Goal: Task Accomplishment & Management: Use online tool/utility

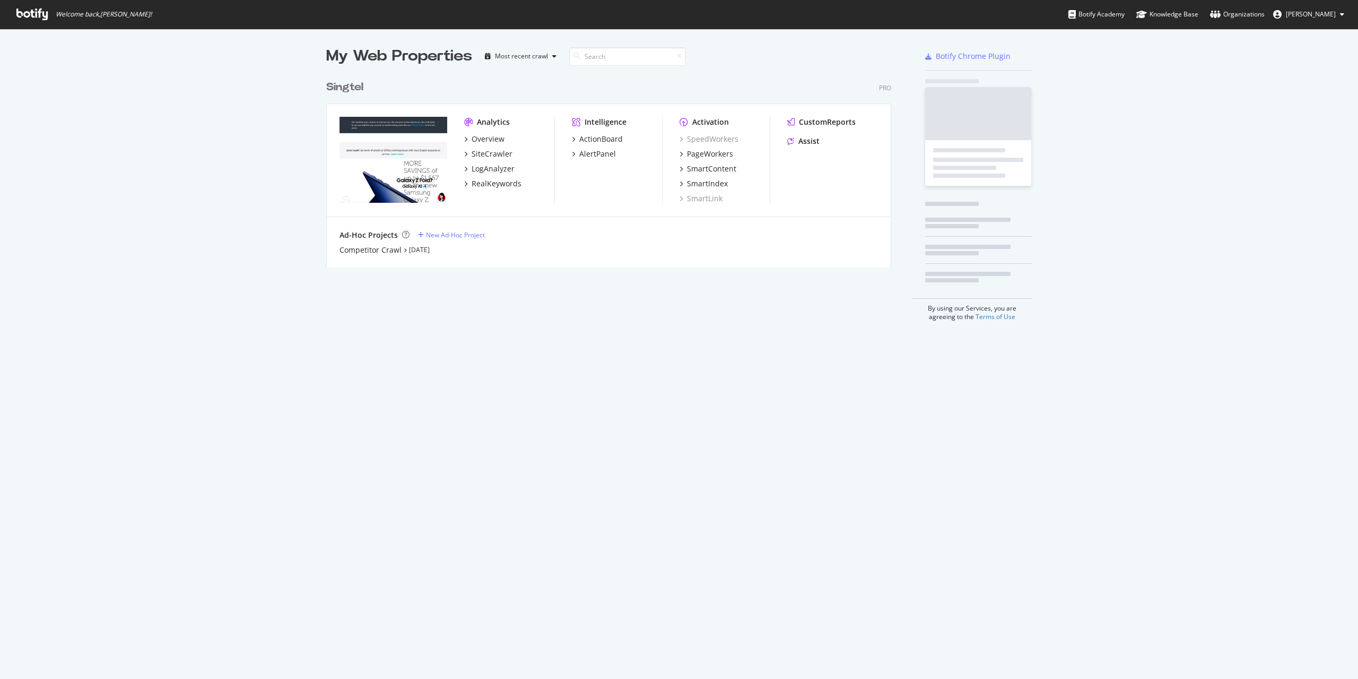
scroll to position [671, 1342]
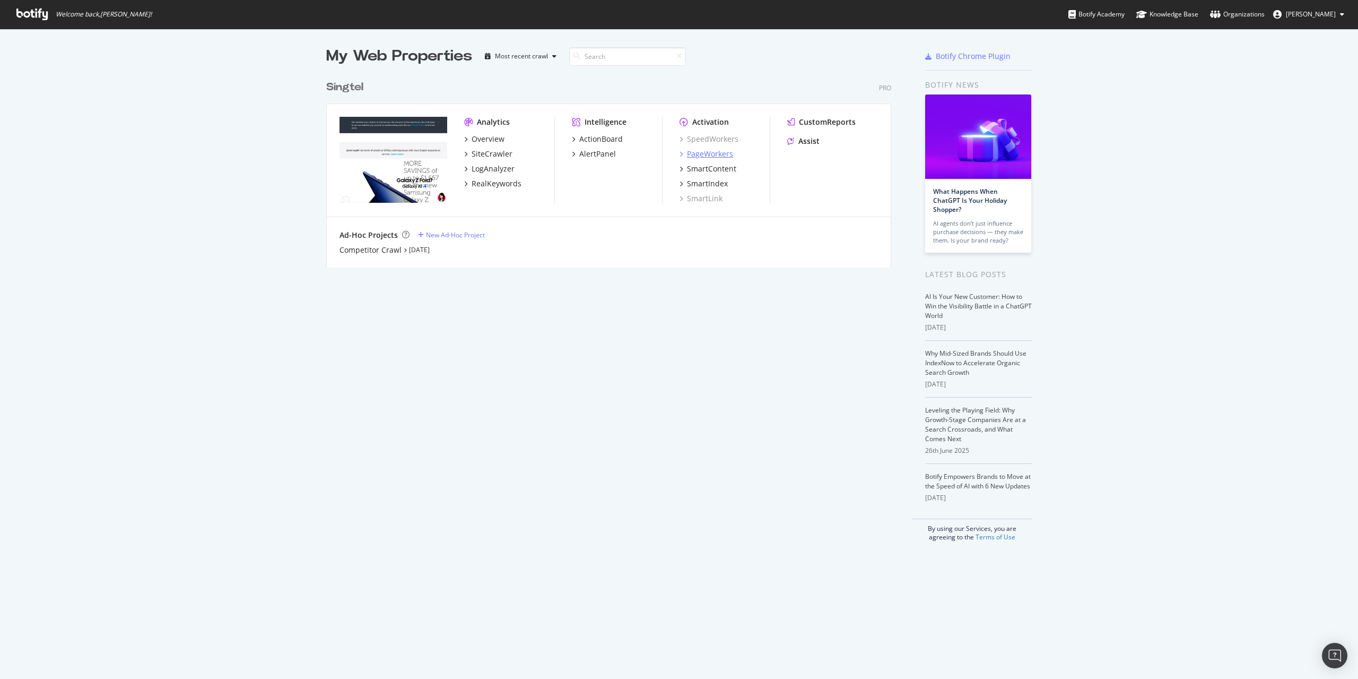
click at [698, 154] on div "PageWorkers" at bounding box center [710, 154] width 46 height 11
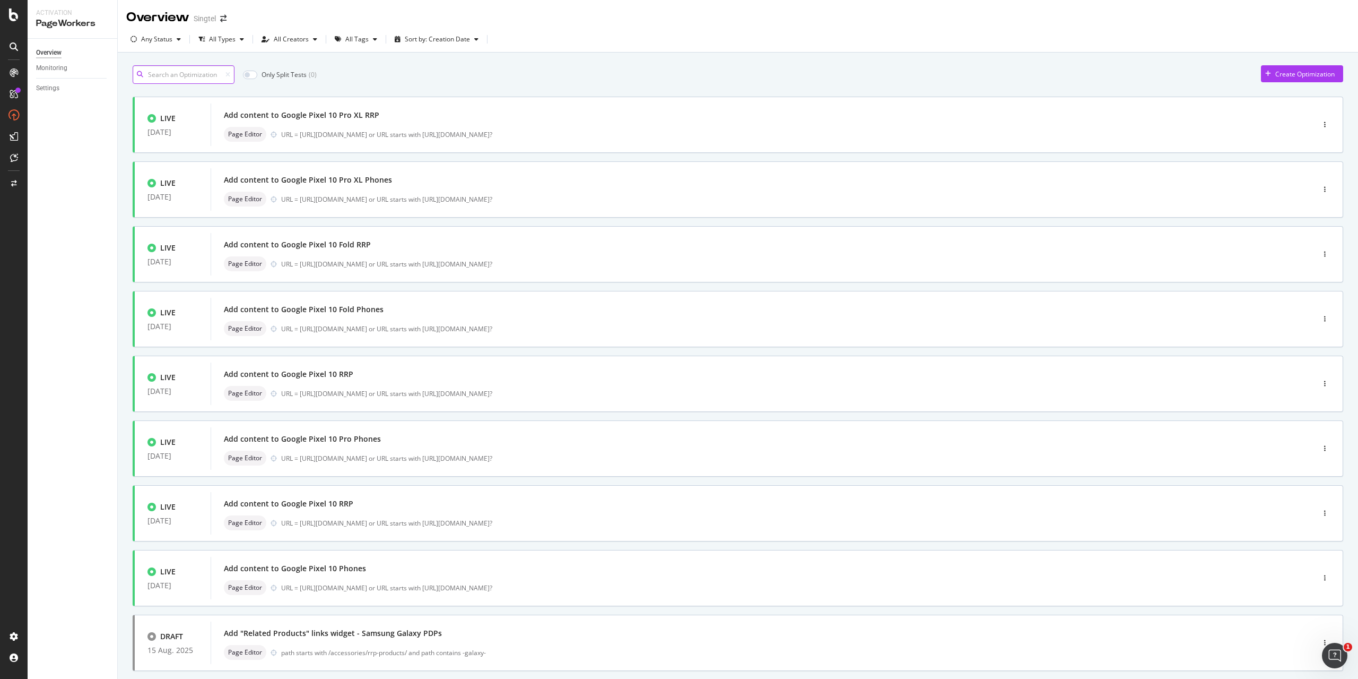
click at [178, 82] on input at bounding box center [184, 74] width 102 height 19
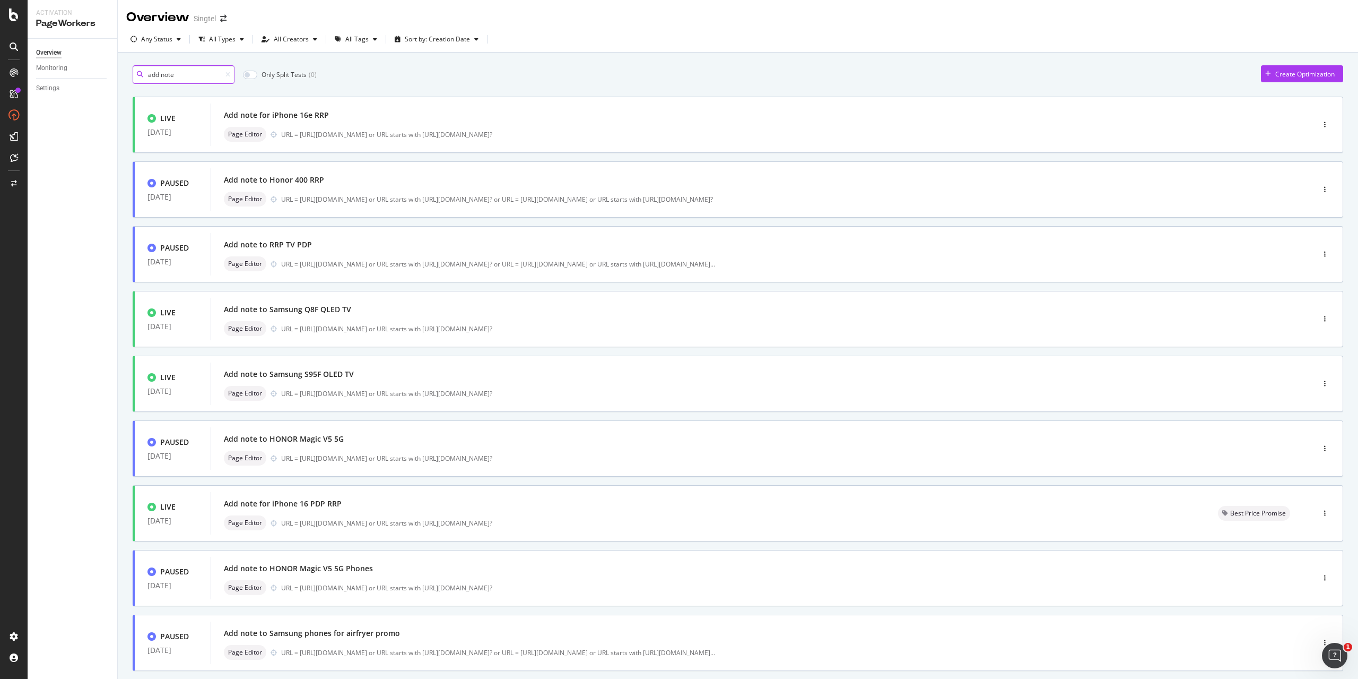
click at [201, 77] on input "add note" at bounding box center [184, 74] width 102 height 19
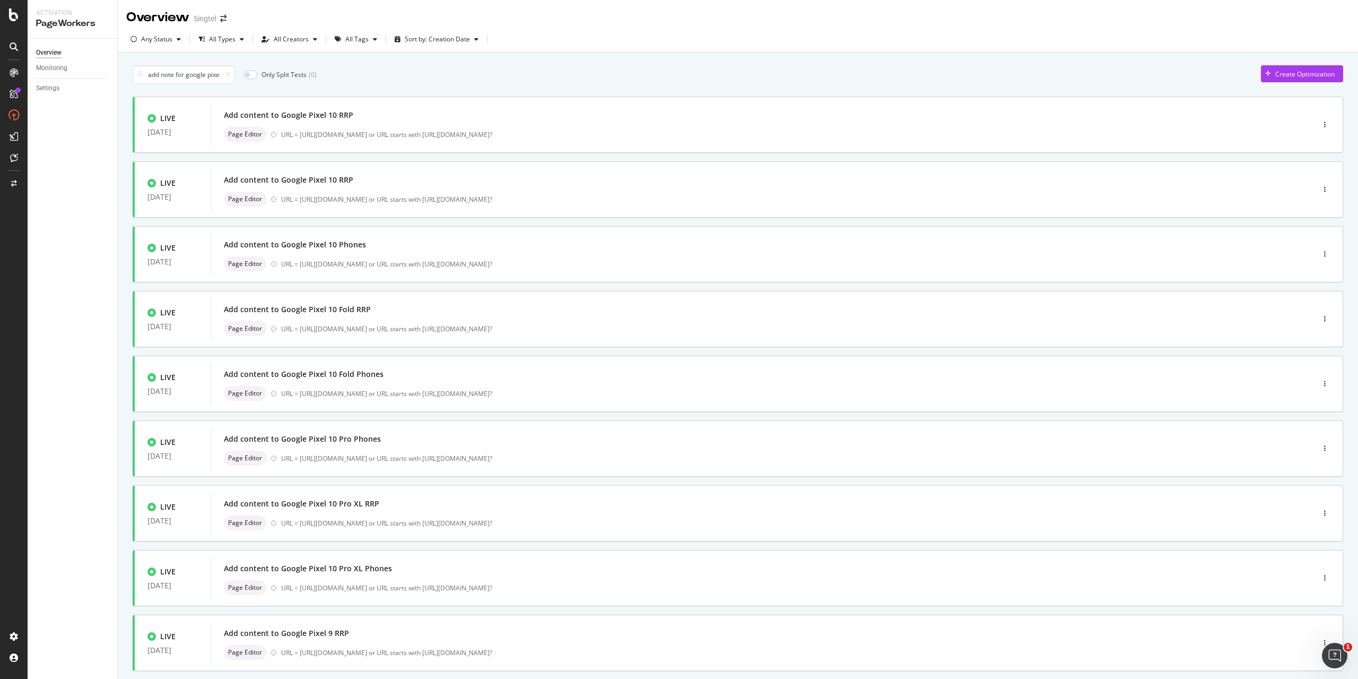
scroll to position [0, 10]
click at [1301, 77] on div "Create Optimization" at bounding box center [1305, 74] width 59 height 9
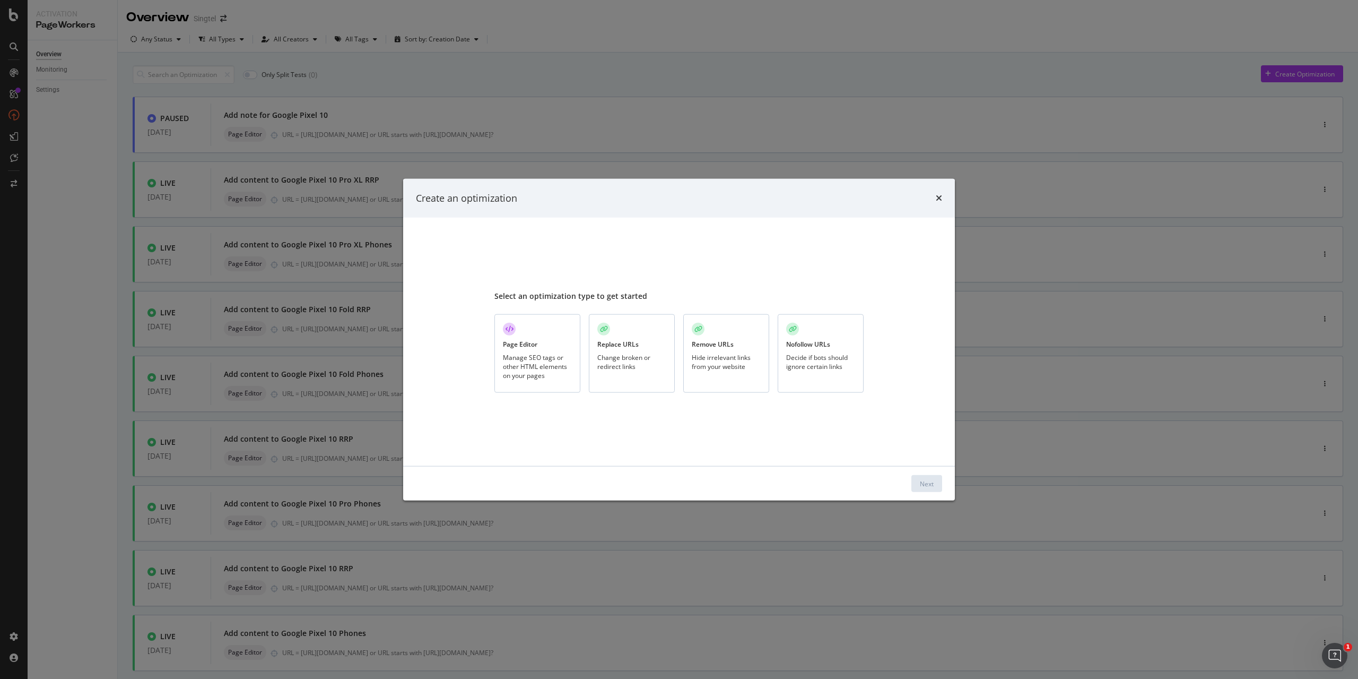
click at [537, 361] on div "Manage SEO tags or other HTML elements on your pages" at bounding box center [537, 366] width 69 height 27
click at [931, 487] on div "Next" at bounding box center [927, 483] width 14 height 9
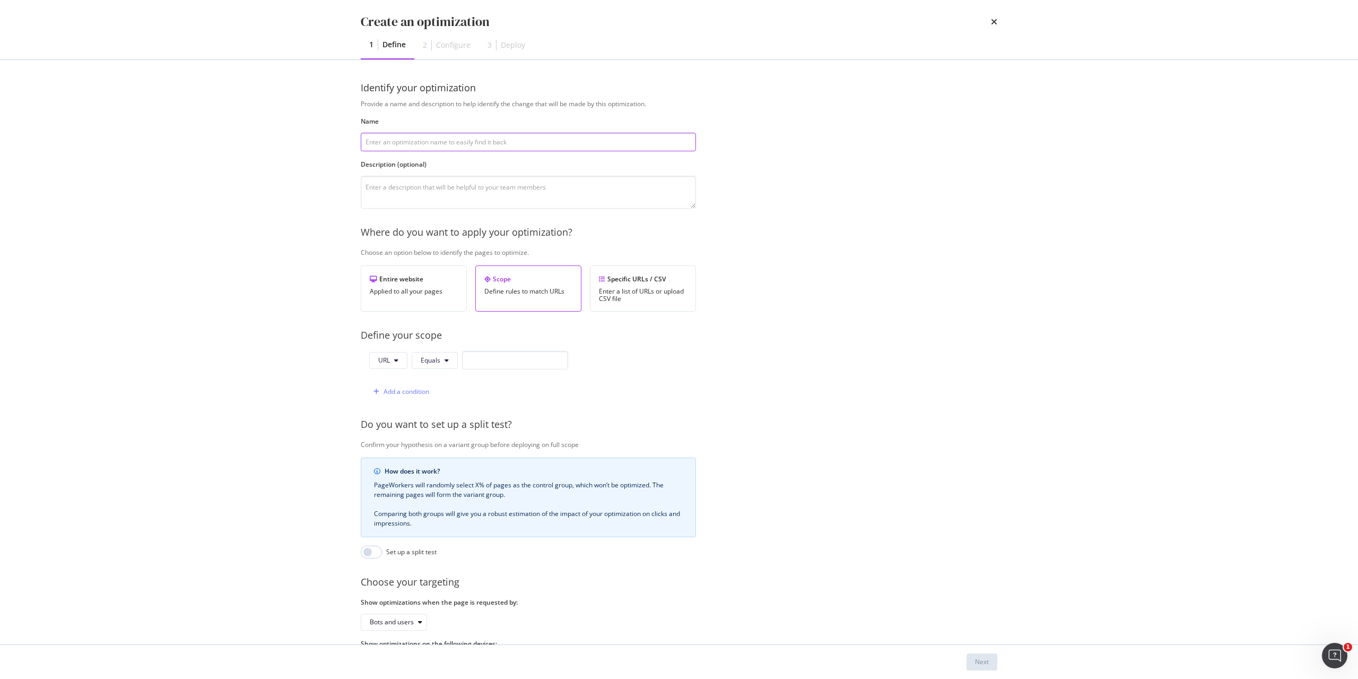
click at [444, 139] on input "modal" at bounding box center [528, 142] width 335 height 19
paste input "Google Pixel 10 Pro XL"
type input "Add note to Google Pixel 10 Pro XL"
click at [496, 367] on input "modal" at bounding box center [515, 360] width 106 height 19
paste input "https://shop.singtel.com/accessories/rrp-products/google-pixel-10-pro-xl"
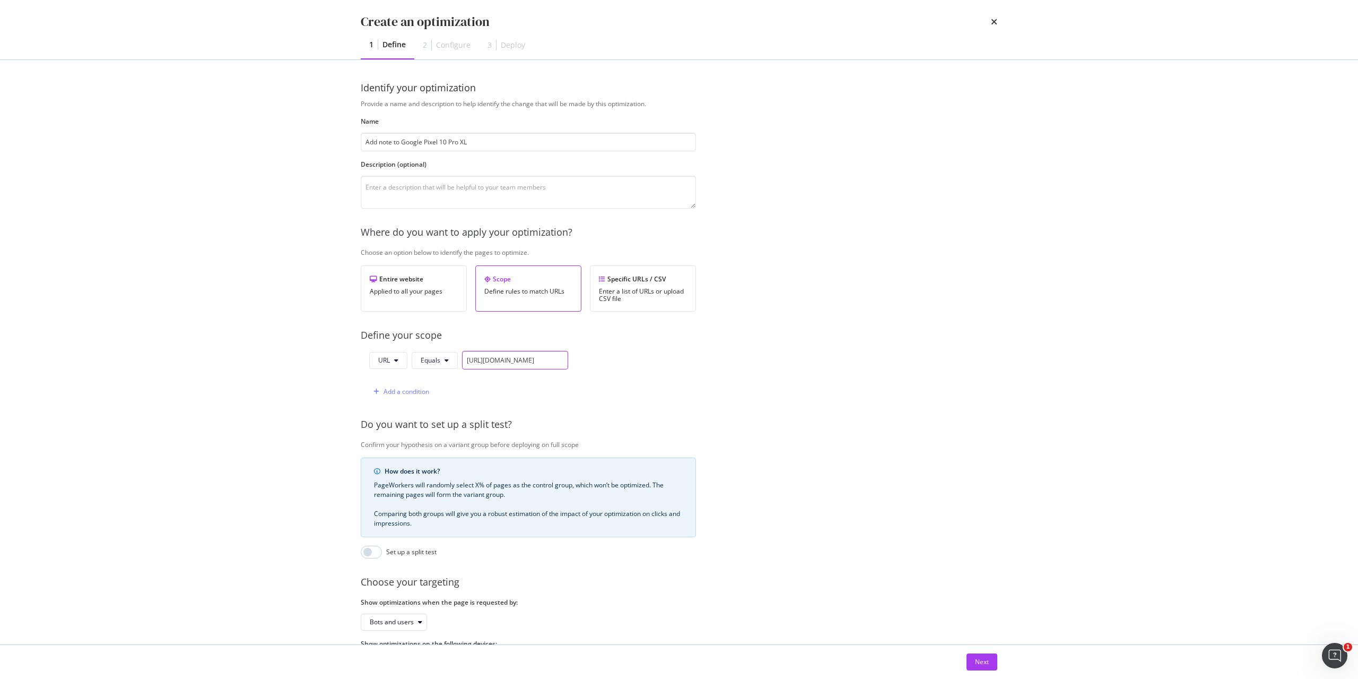
scroll to position [0, 118]
type input "https://shop.singtel.com/accessories/rrp-products/google-pixel-10-pro-xl"
click at [397, 389] on div "Add a condition" at bounding box center [407, 391] width 46 height 9
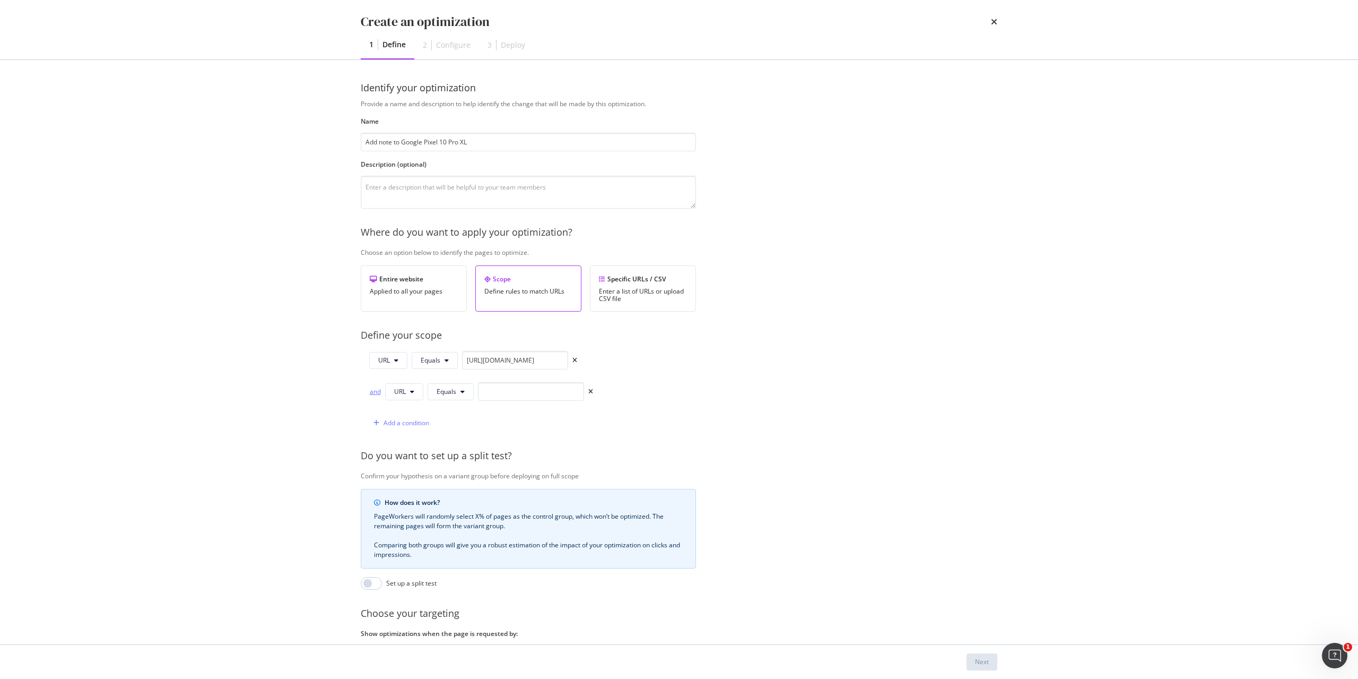
click at [376, 391] on div "and" at bounding box center [375, 391] width 12 height 9
click at [454, 391] on span "Equals" at bounding box center [447, 391] width 20 height 9
click at [465, 431] on span "Starts With" at bounding box center [468, 433] width 63 height 10
click at [518, 397] on input "modal" at bounding box center [544, 391] width 106 height 19
paste input "https://shop.singtel.com/accessories/rrp-products/google-pixel-10-pro-xl"
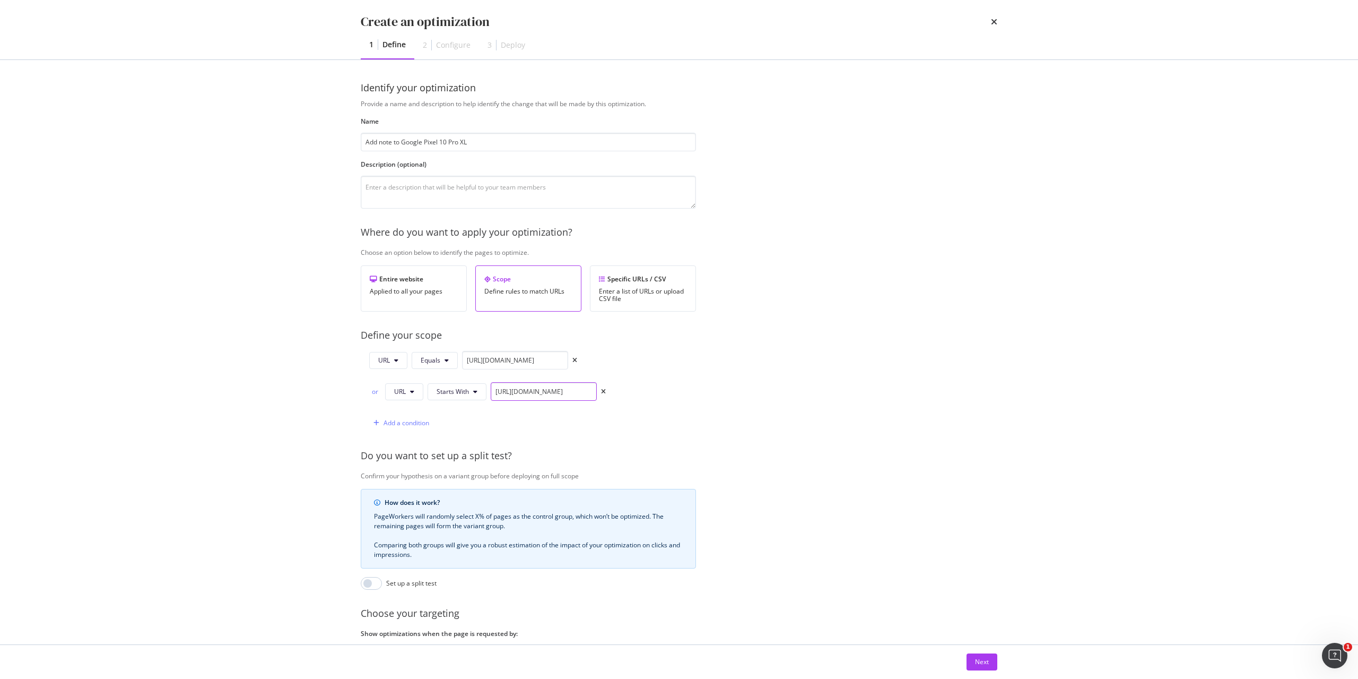
scroll to position [0, 118]
drag, startPoint x: 587, startPoint y: 394, endPoint x: 708, endPoint y: 386, distance: 121.2
click at [708, 386] on div "Provide a name and description to help identify the change that will be made by…" at bounding box center [679, 401] width 637 height 604
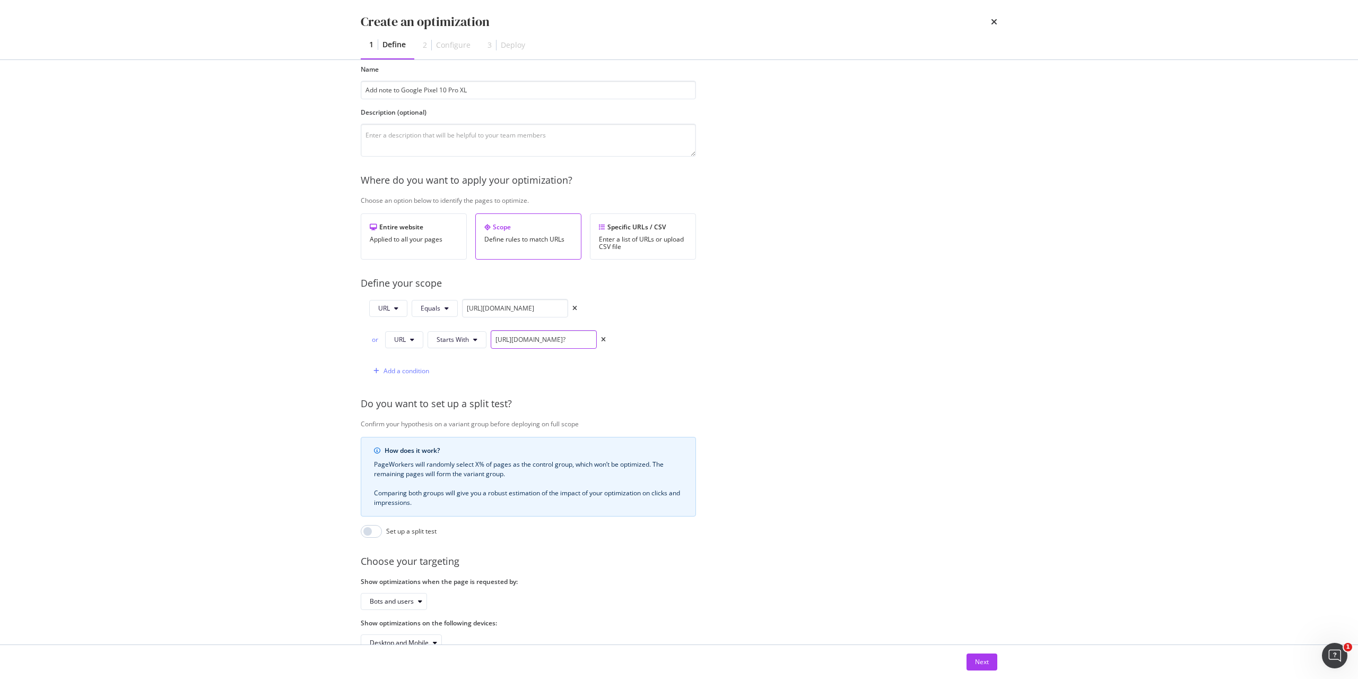
scroll to position [88, 0]
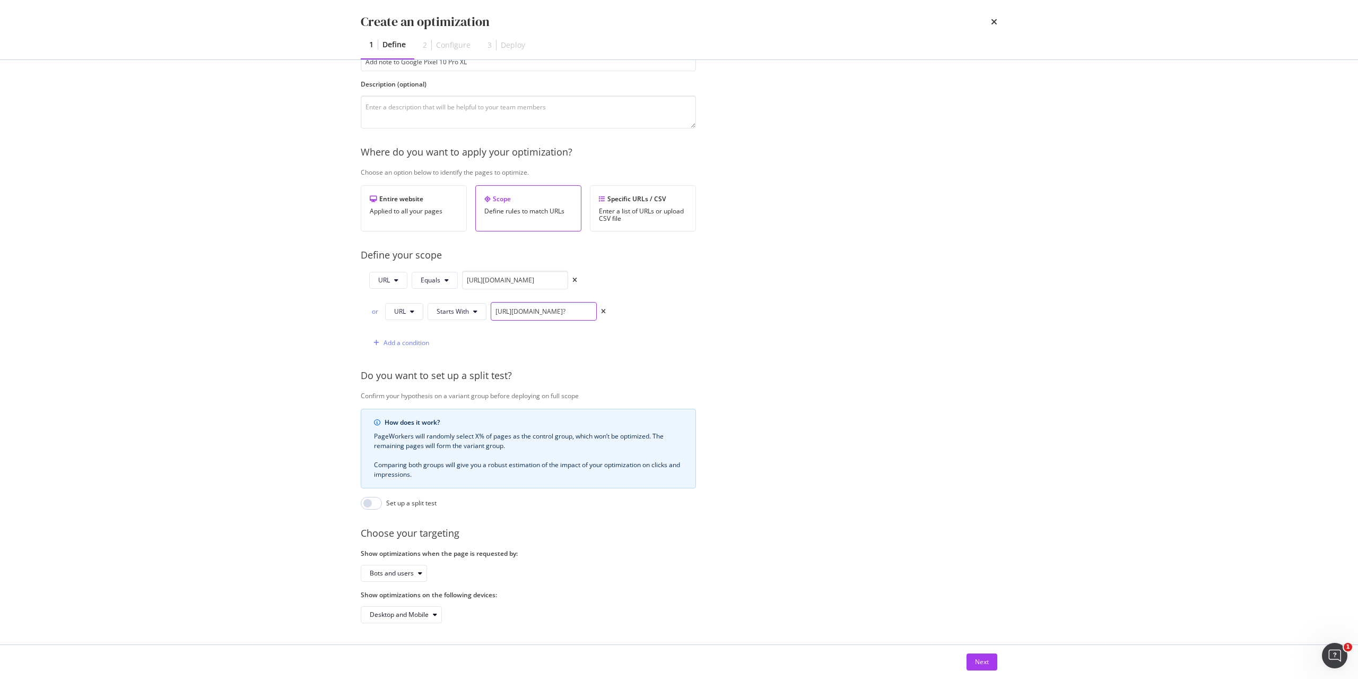
type input "https://shop.singtel.com/accessories/rrp-products/google-pixel-10-pro-xl?"
click at [989, 663] on button "Next" at bounding box center [982, 661] width 31 height 17
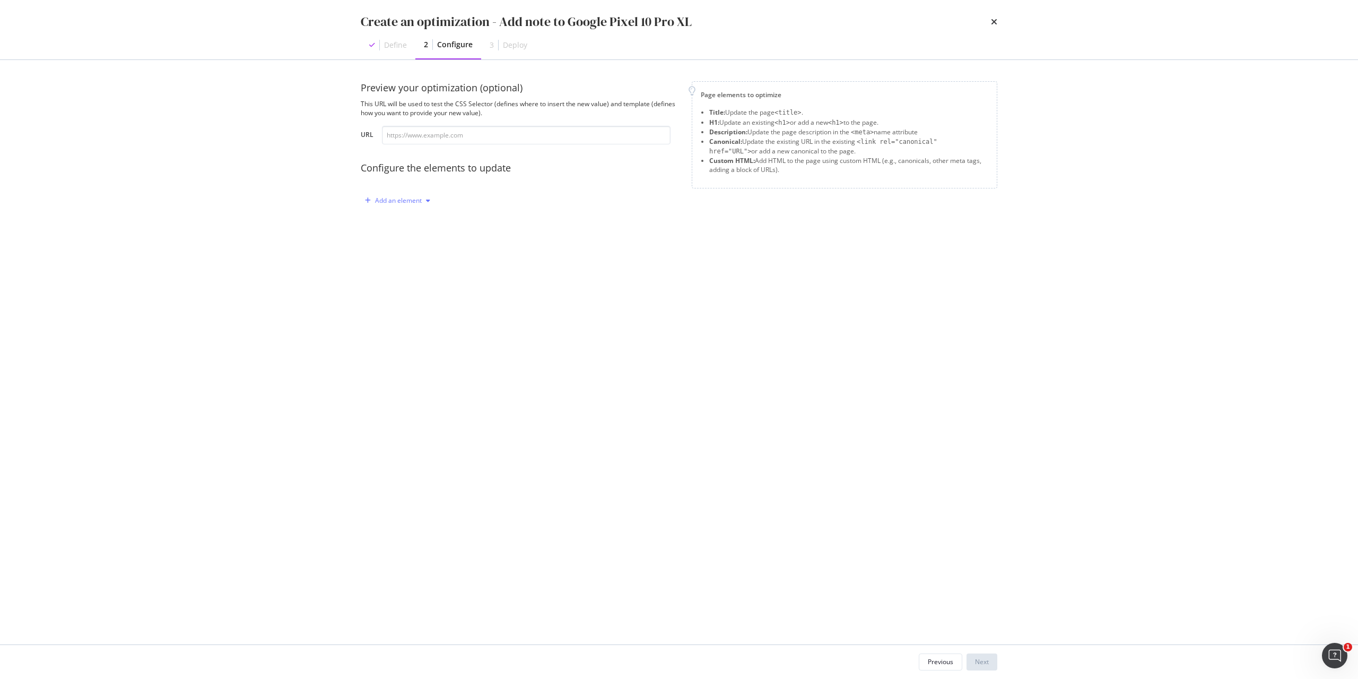
click at [412, 202] on div "Add an element" at bounding box center [398, 200] width 47 height 6
click at [412, 290] on div "Custom HTML" at bounding box center [410, 291] width 42 height 9
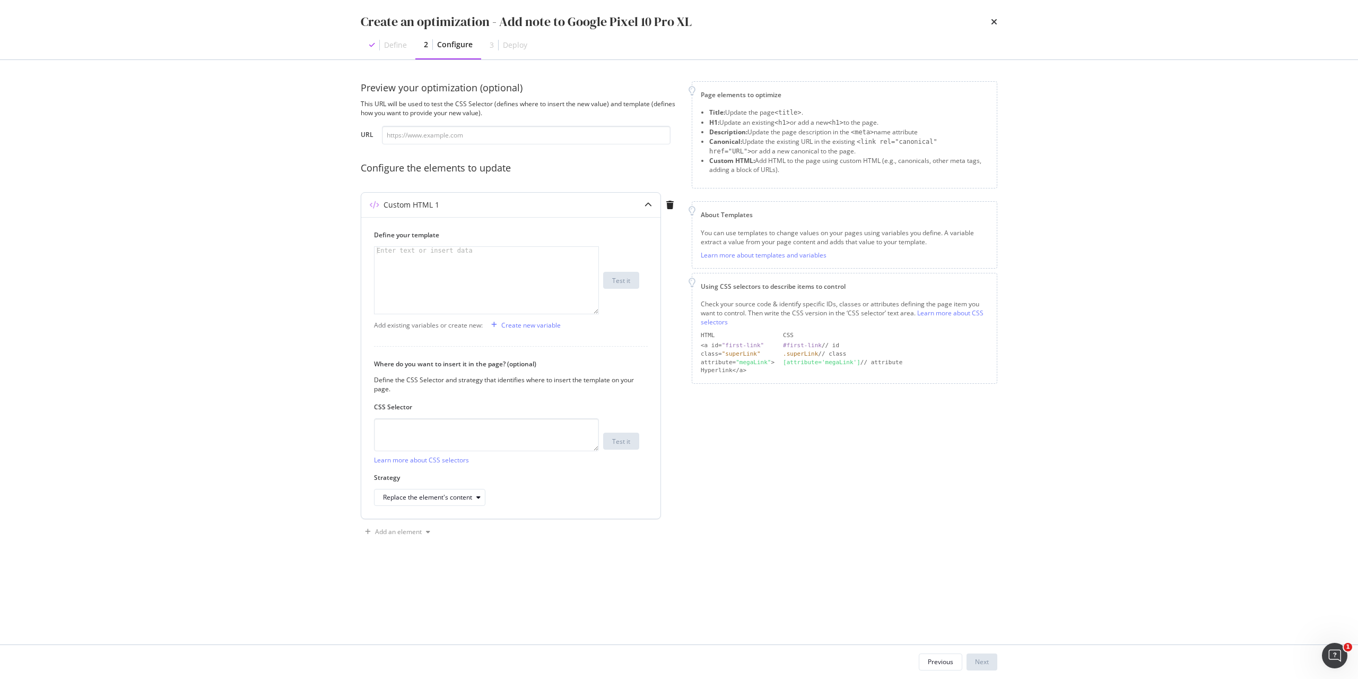
click at [414, 272] on div "modal" at bounding box center [487, 288] width 224 height 82
paste textarea "</ul></p>"
type textarea "</ul></p>"
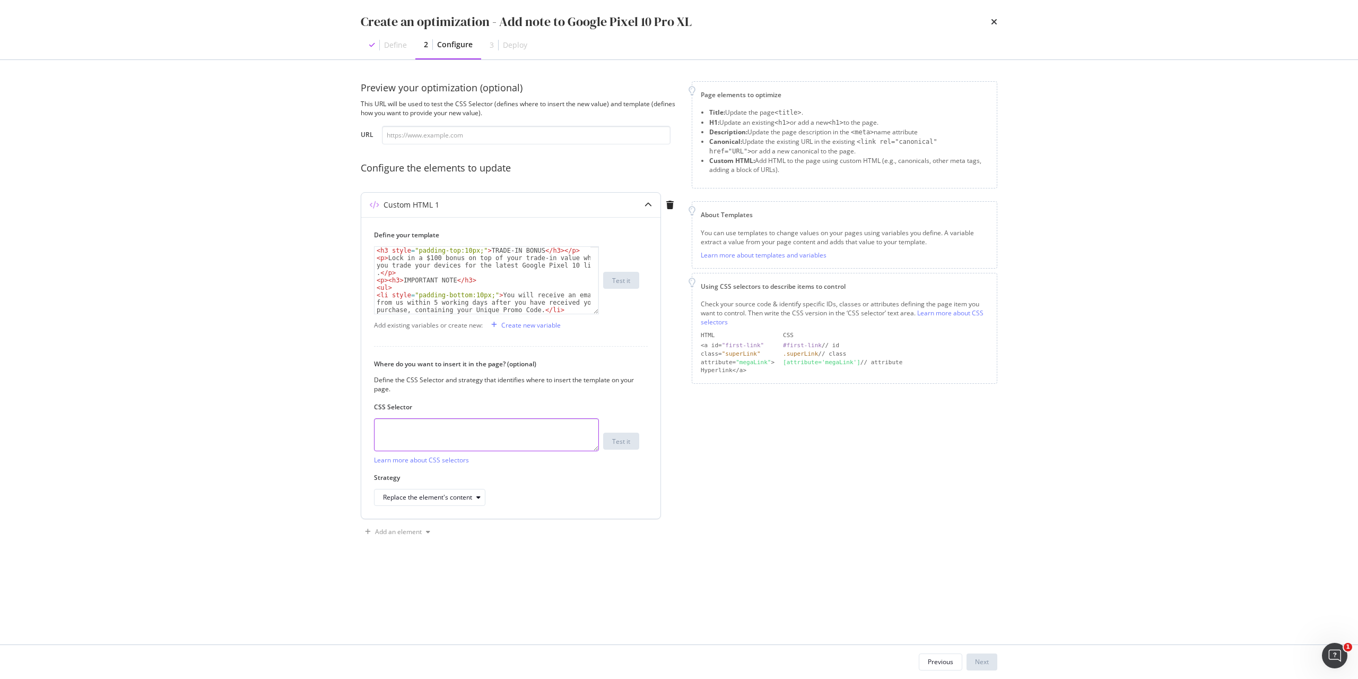
click at [473, 436] on textarea "modal" at bounding box center [486, 434] width 225 height 33
paste textarea "[data-testid="tech-specs"]"
type textarea "[data-testid="tech-specs"]"
click at [479, 499] on icon "modal" at bounding box center [478, 497] width 4 height 6
click at [438, 570] on div "After the element" at bounding box center [413, 567] width 52 height 9
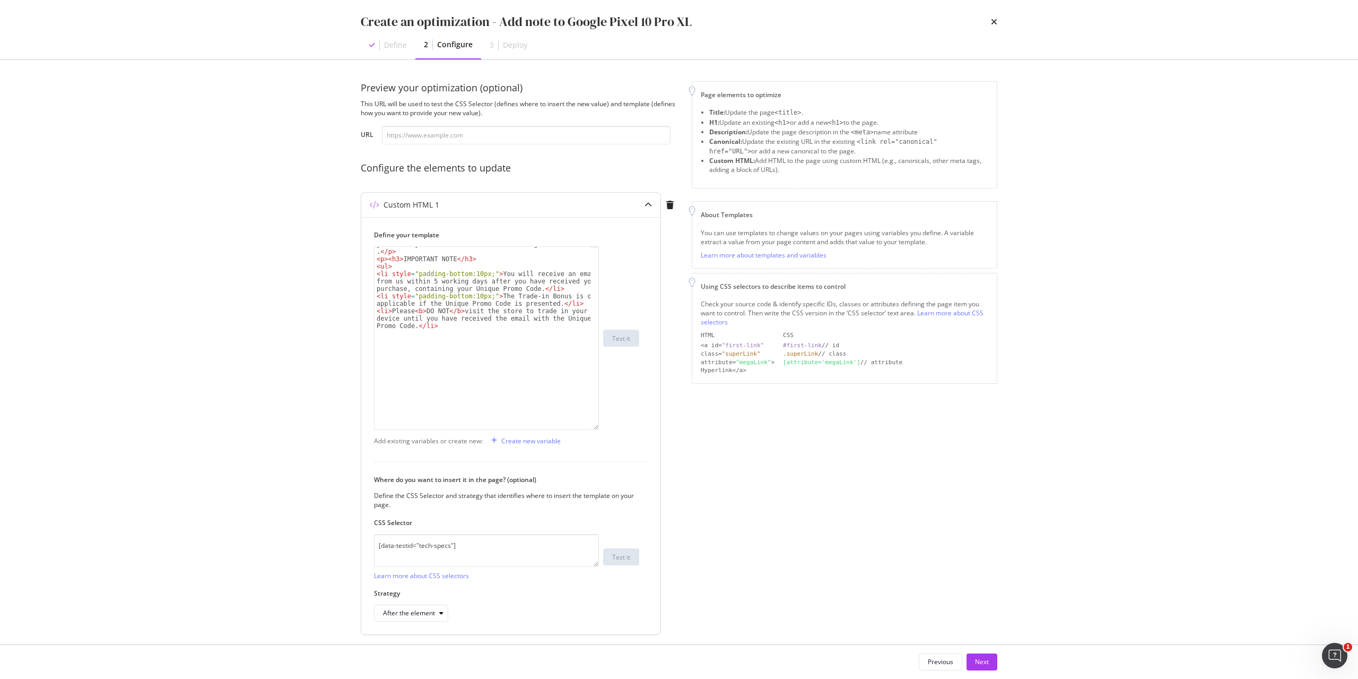
scroll to position [21, 0]
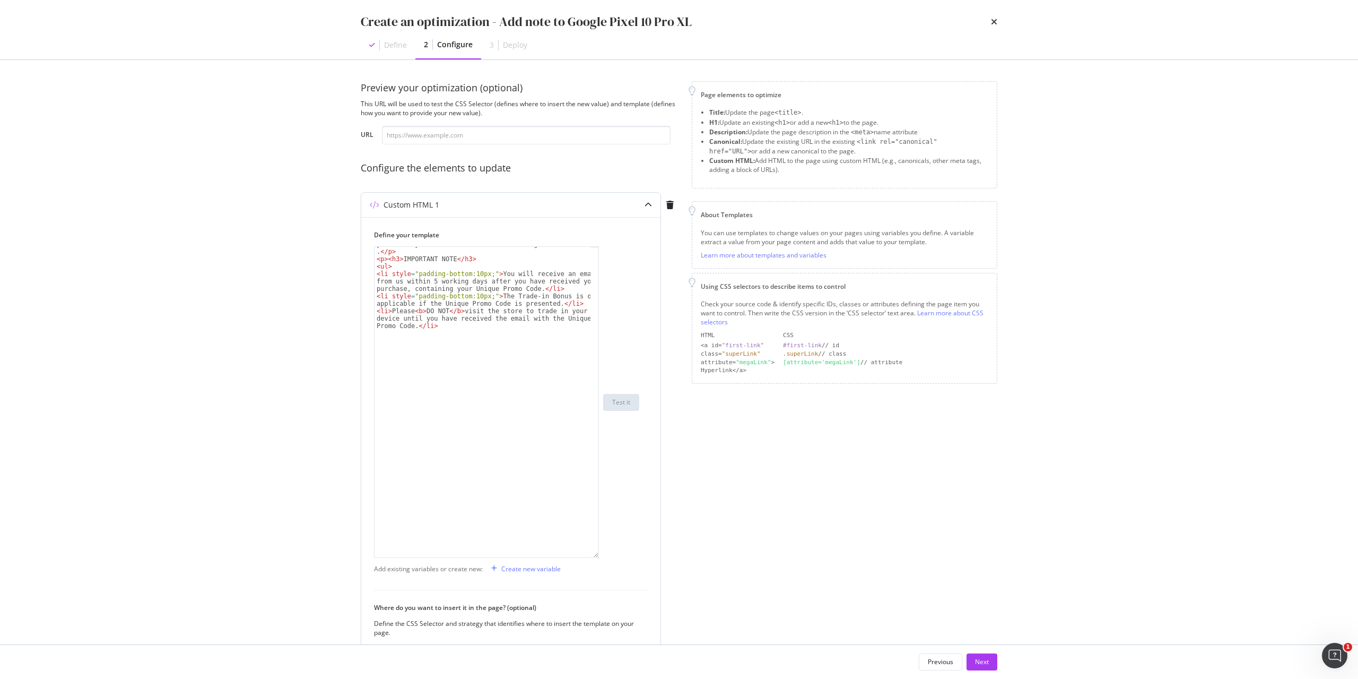
drag, startPoint x: 596, startPoint y: 310, endPoint x: 618, endPoint y: 556, distance: 247.2
click at [618, 556] on div "</ul></p> < p > Lock in a $100 bonus on top of your trade-in value when you tra…" at bounding box center [506, 401] width 265 height 311
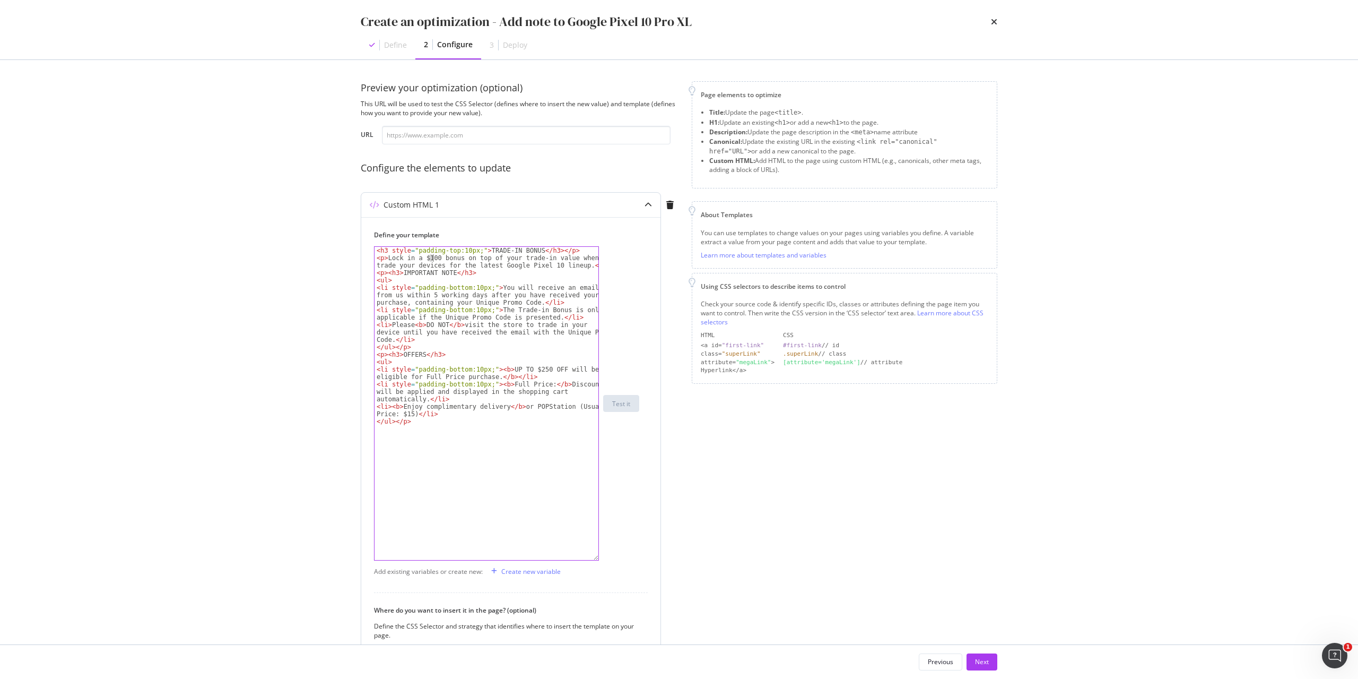
drag, startPoint x: 428, startPoint y: 258, endPoint x: 434, endPoint y: 258, distance: 5.9
click at [434, 258] on div "< h3 style = "padding-top:10px;" > TRADE-IN BONUS </ h3 > </ p > < p > Lock in …" at bounding box center [487, 411] width 224 height 328
drag, startPoint x: 528, startPoint y: 369, endPoint x: 537, endPoint y: 369, distance: 9.6
click at [537, 369] on div "< h3 style = "padding-top:10px;" > TRADE-IN BONUS </ h3 > </ p > < p > Lock in …" at bounding box center [487, 411] width 224 height 328
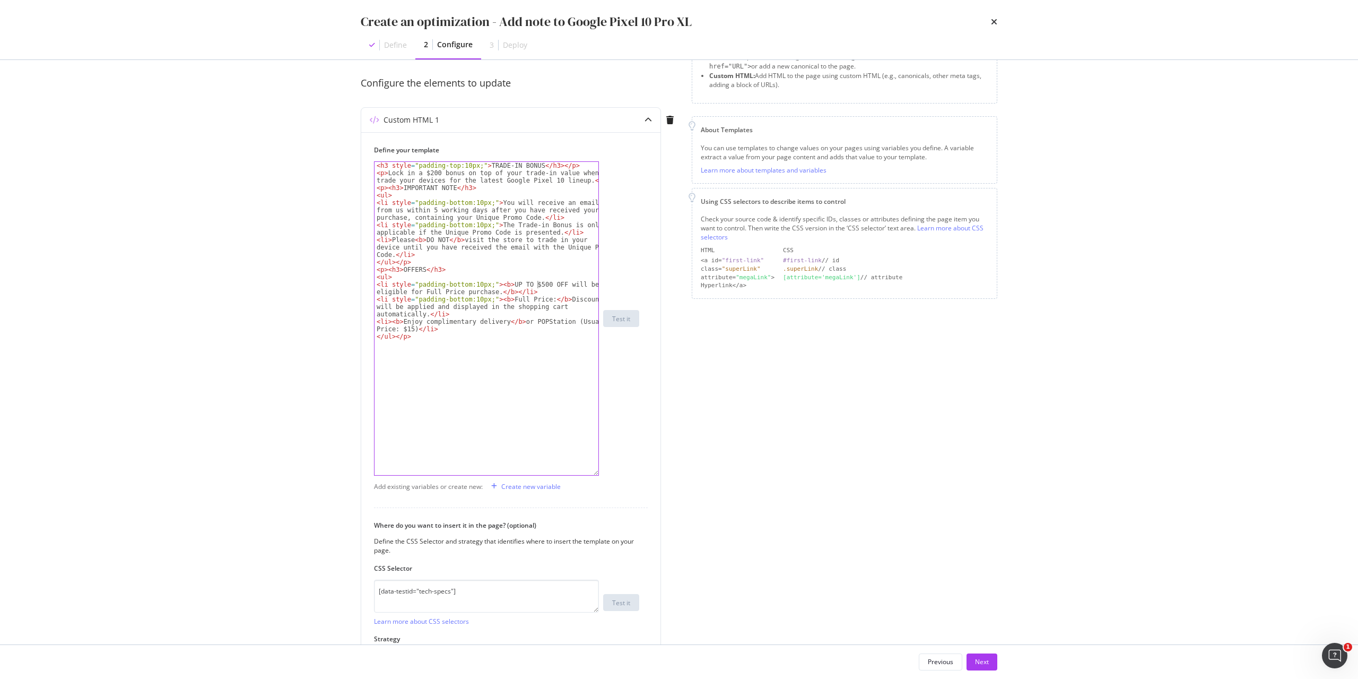
scroll to position [163, 0]
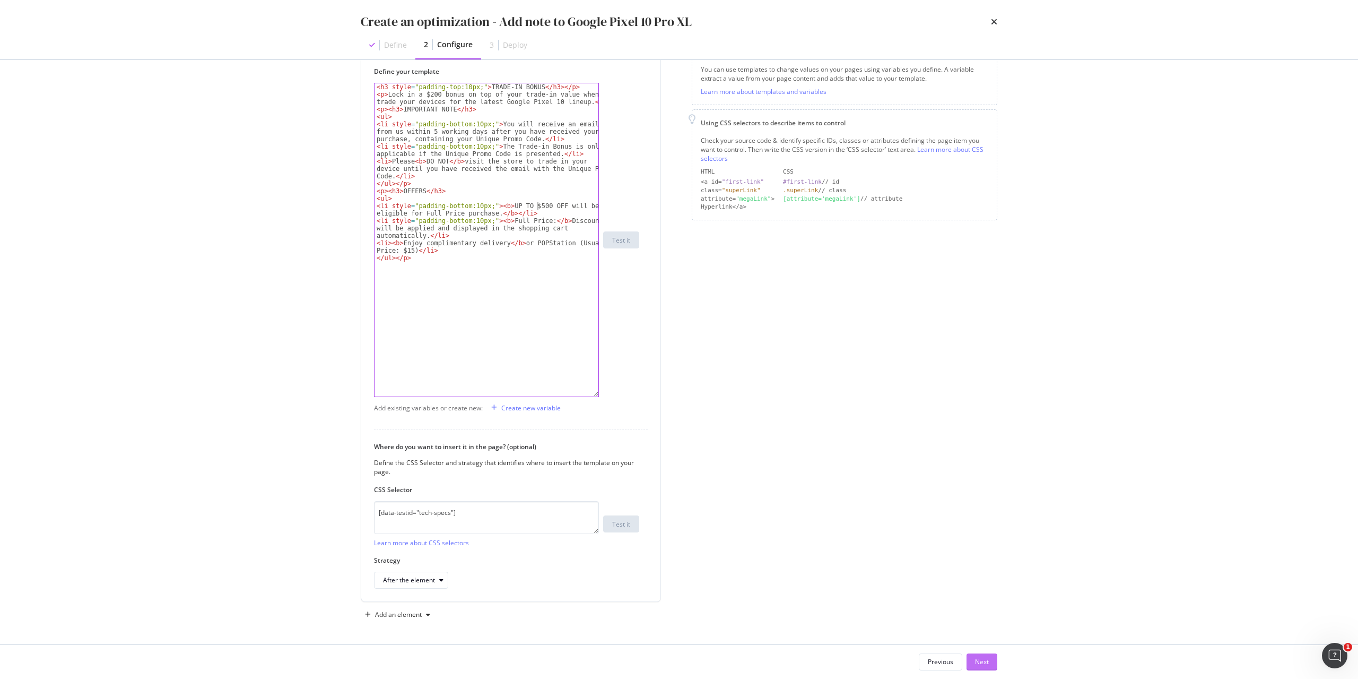
type textarea "<li style="padding-bottom:10px;"><b>UP TO $500 OFF will be eligible for Full Pr…"
click at [994, 670] on button "Next" at bounding box center [982, 661] width 31 height 17
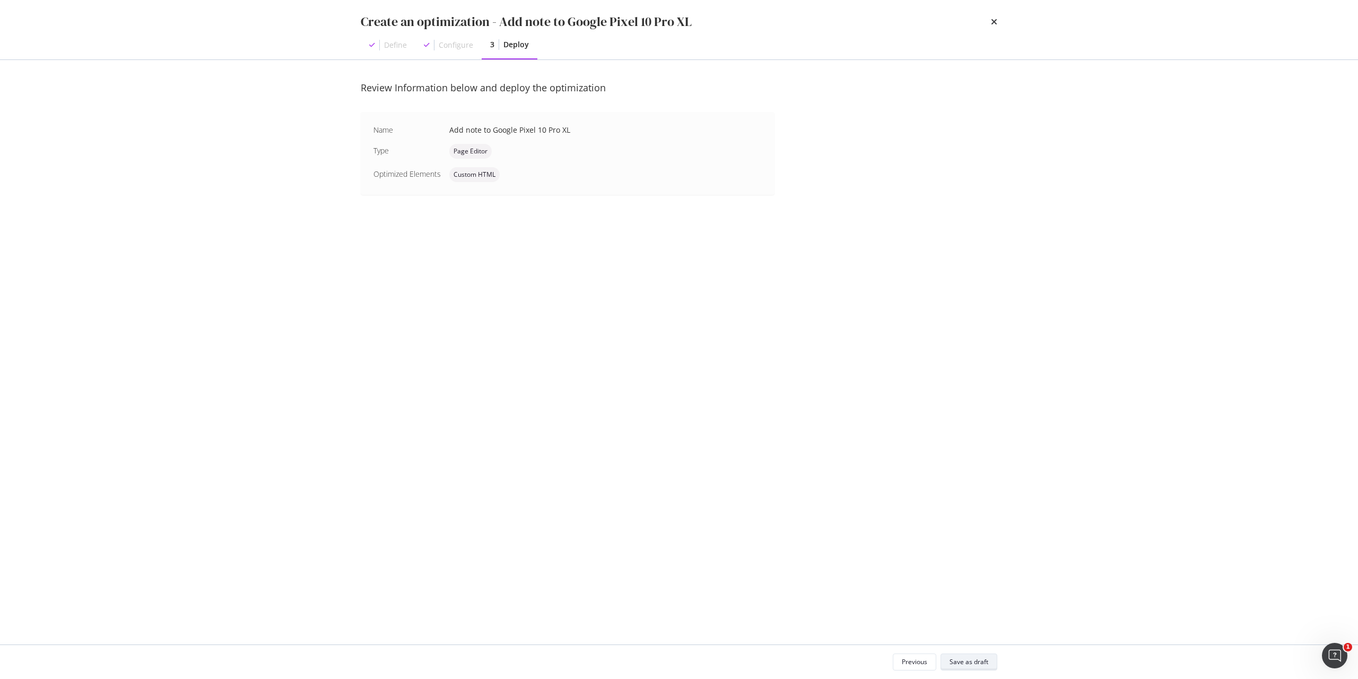
click at [983, 665] on div "Save as draft" at bounding box center [969, 661] width 39 height 9
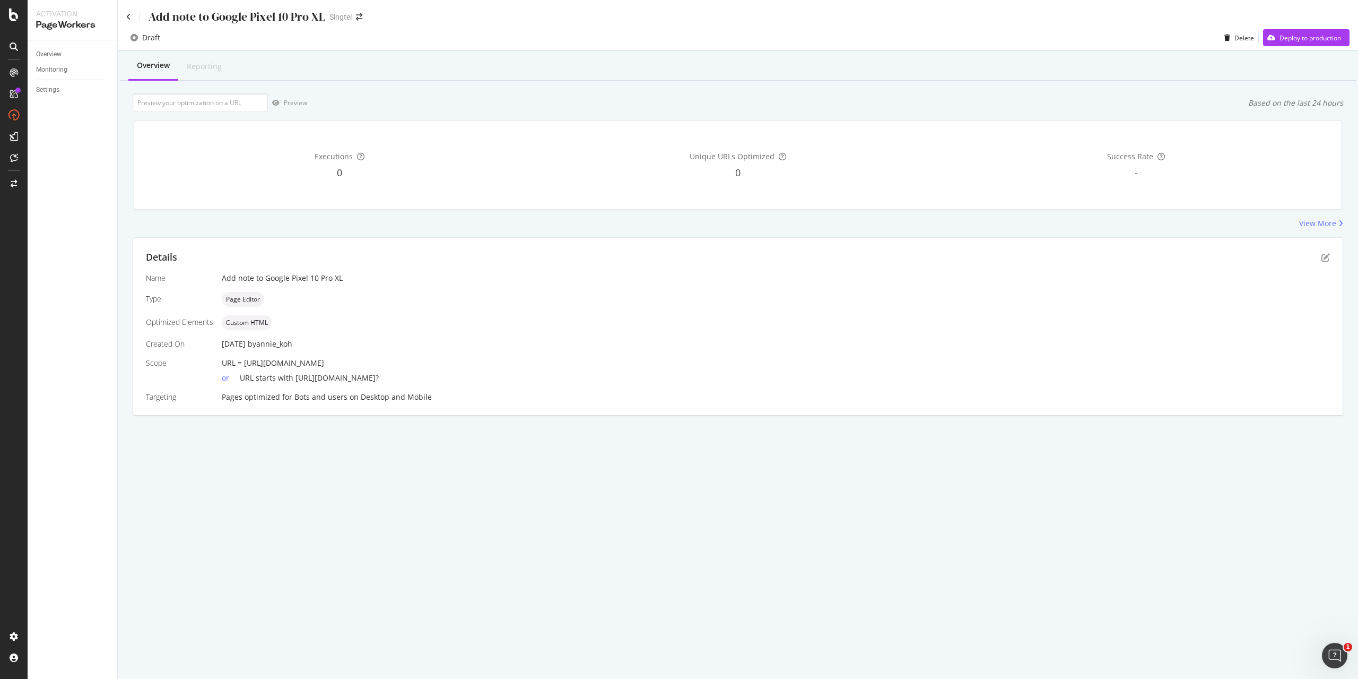
drag, startPoint x: 245, startPoint y: 364, endPoint x: 500, endPoint y: 362, distance: 255.2
click at [500, 362] on div "URL = https://shop.singtel.com/accessories/rrp-products/google-pixel-10-pro-xl" at bounding box center [776, 363] width 1108 height 11
copy span "https://shop.singtel.com/accessories/rrp-products/google-pixel-10-pro-xl"
click at [202, 116] on div "Executions 0 Unique URLs Optimized 0 Success Rate -" at bounding box center [737, 165] width 1221 height 106
click at [202, 109] on input "url" at bounding box center [200, 102] width 135 height 19
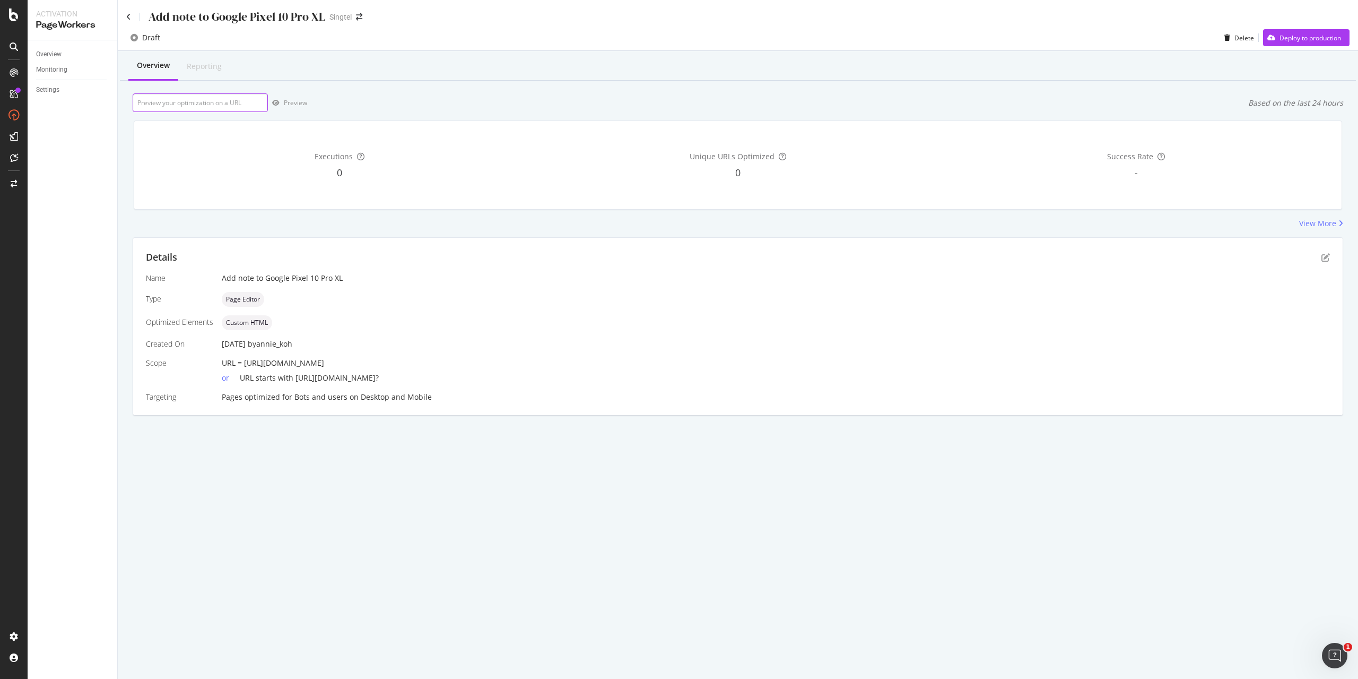
paste input "https://shop.singtel.com/accessories/rrp-products/google-pixel-10-pro-xl"
type input "https://shop.singtel.com/accessories/rrp-products/google-pixel-10-pro-xl"
click at [287, 106] on div "Preview" at bounding box center [295, 102] width 23 height 9
